Goal: Task Accomplishment & Management: Manage account settings

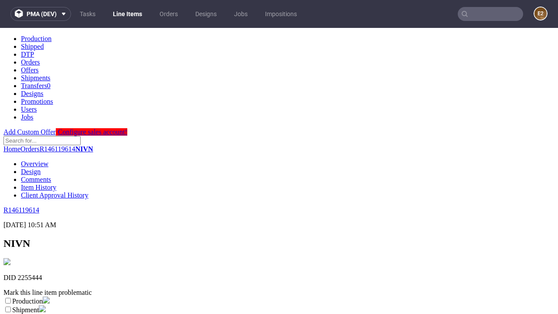
scroll to position [153, 0]
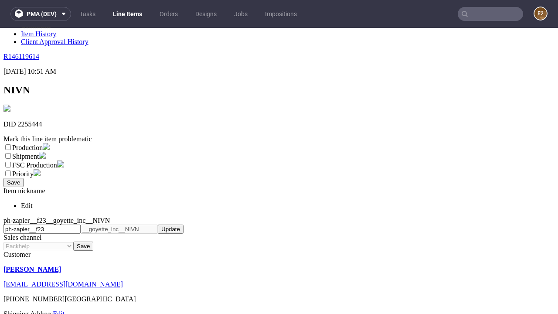
select select "dtp_ca_needed"
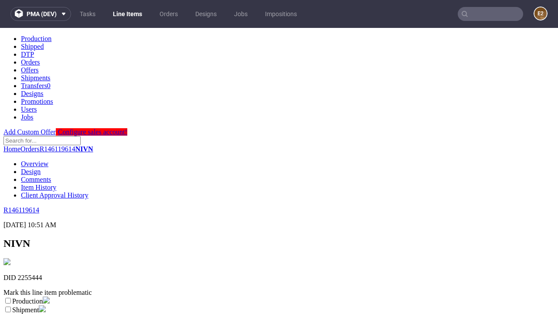
scroll to position [0, 0]
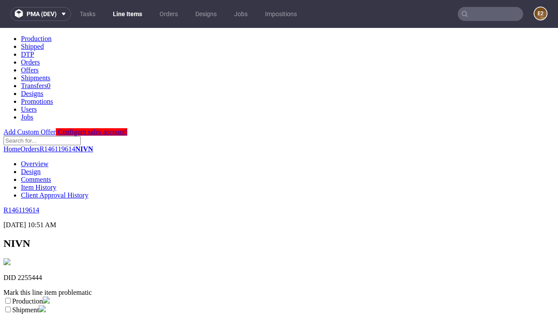
checkbox input "true"
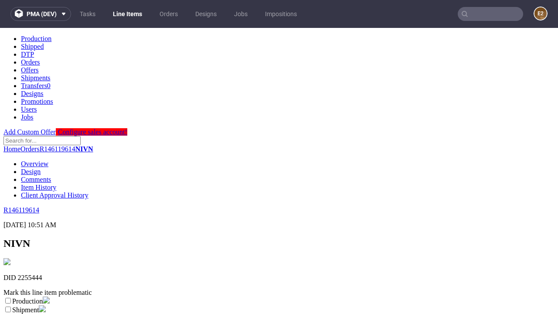
scroll to position [8, 0]
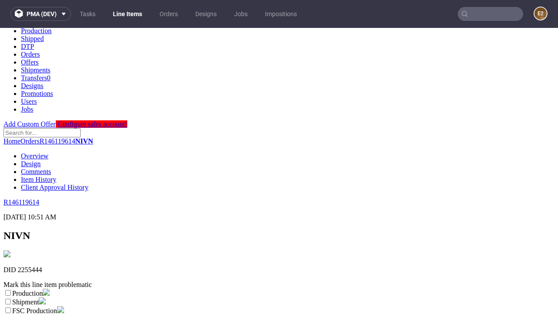
type textarea "test"
